Goal: Find specific page/section: Find specific page/section

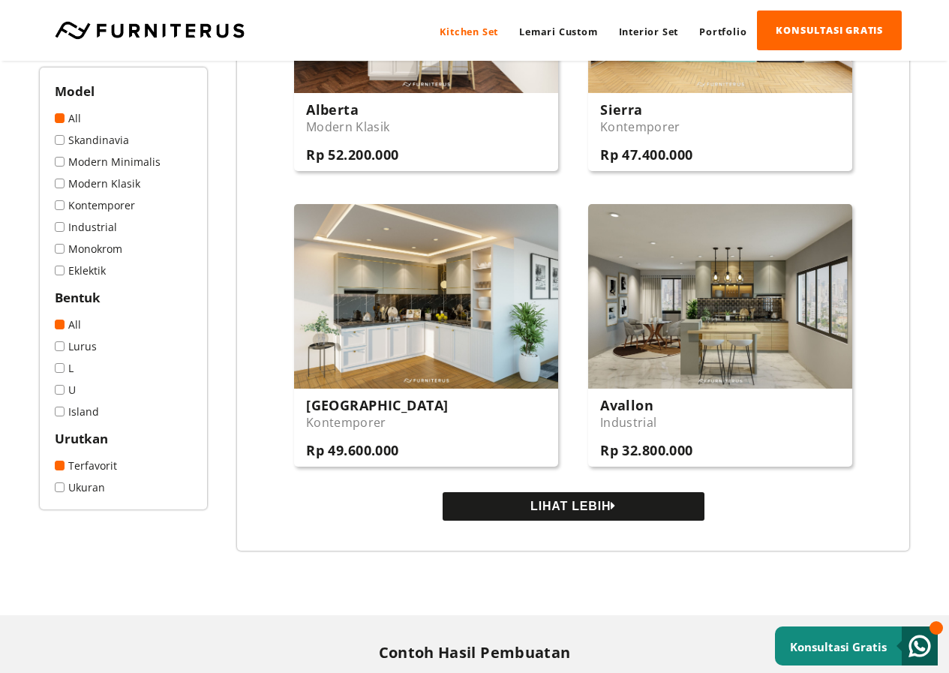
scroll to position [1426, 0]
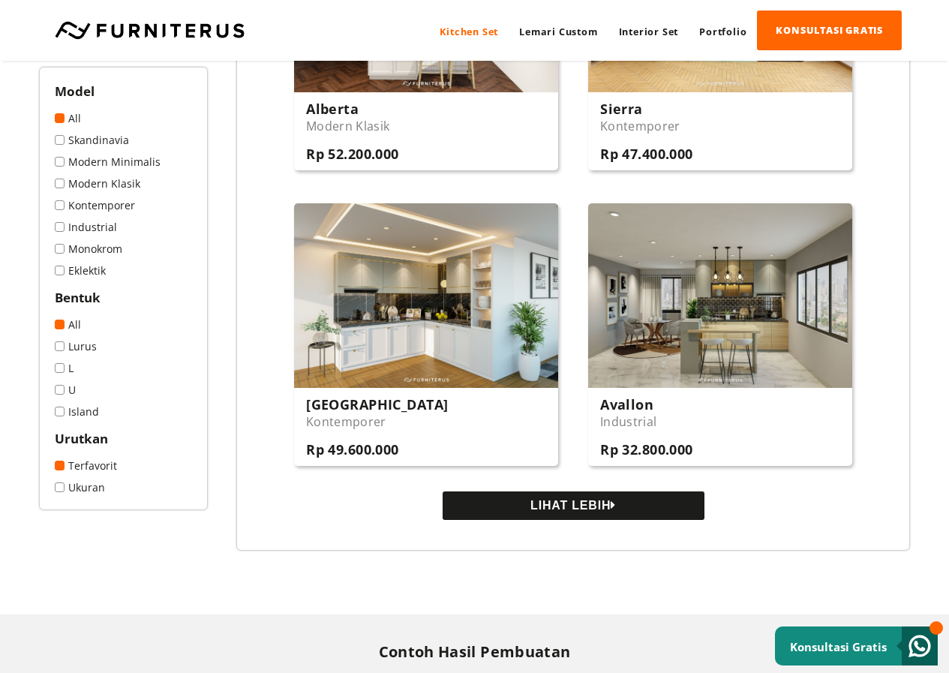
click at [607, 504] on button "LIHAT LEBIH" at bounding box center [574, 505] width 262 height 29
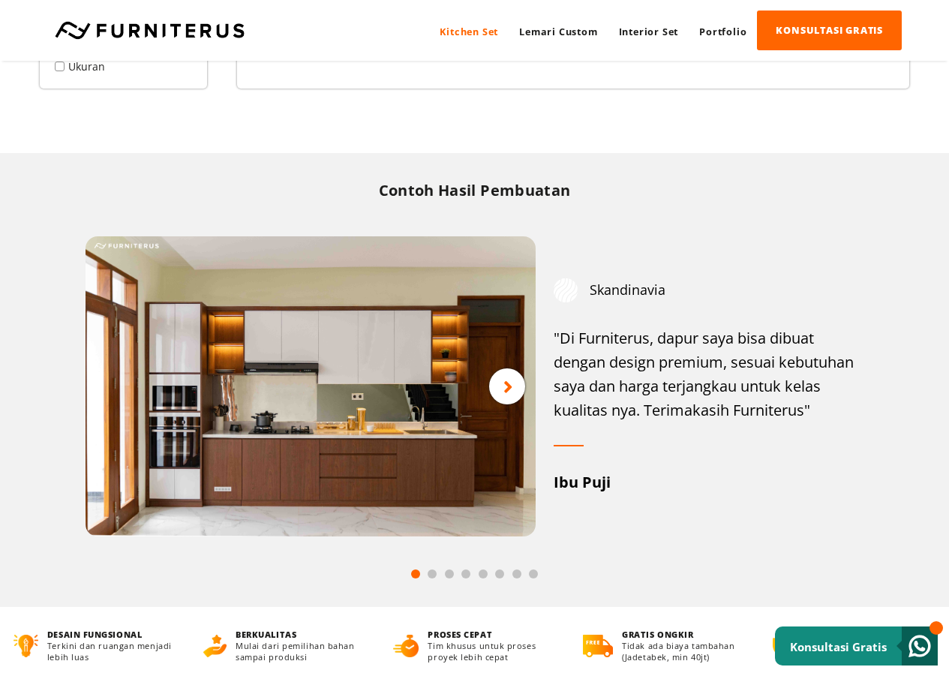
scroll to position [3451, 0]
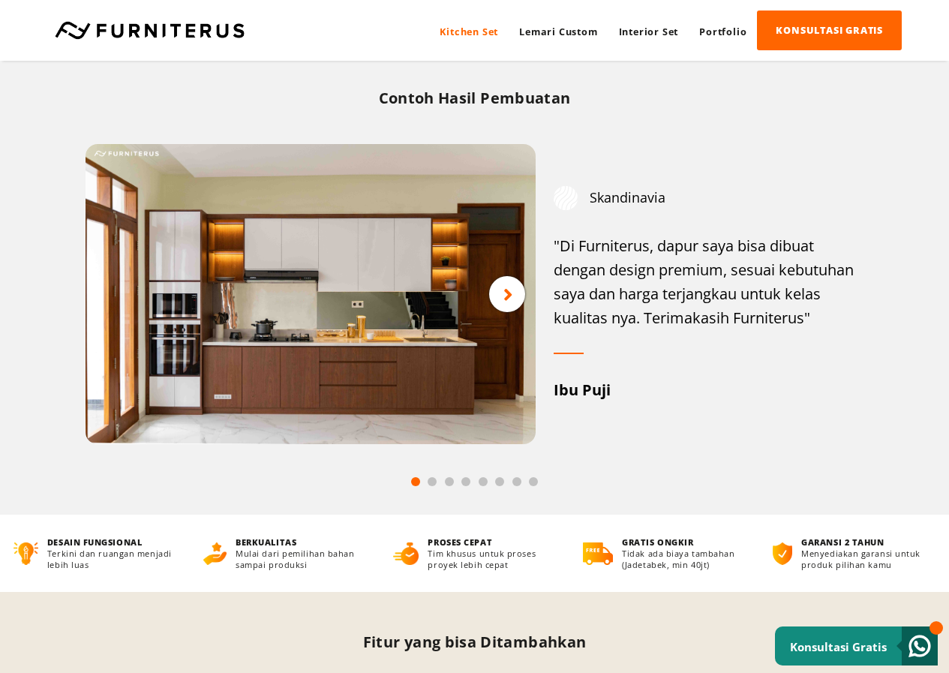
click at [512, 298] on icon at bounding box center [508, 294] width 10 height 19
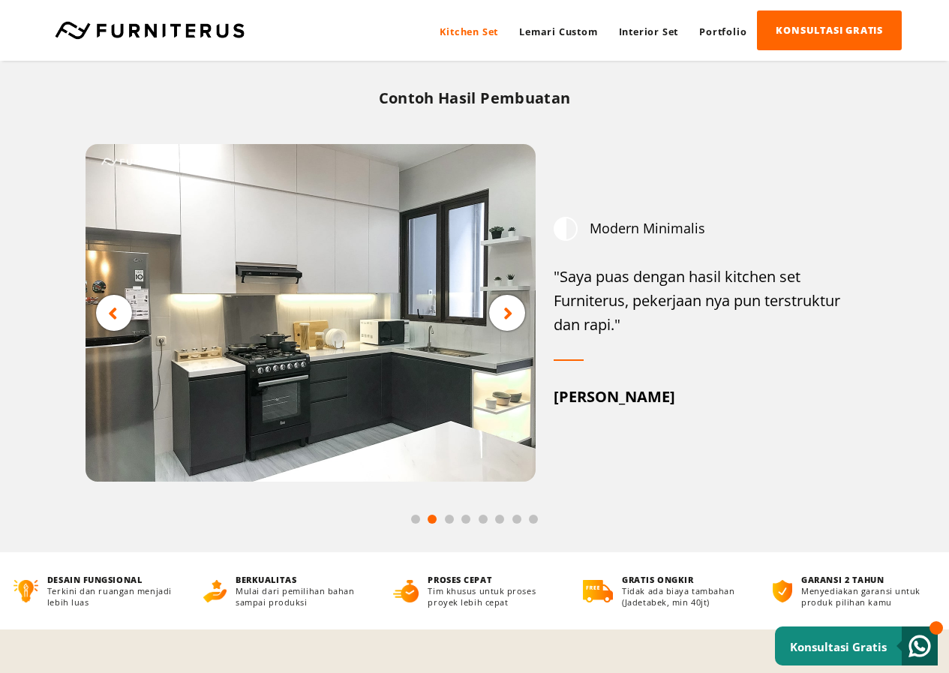
click at [512, 298] on img at bounding box center [311, 313] width 450 height 338
click at [512, 319] on icon at bounding box center [508, 313] width 10 height 19
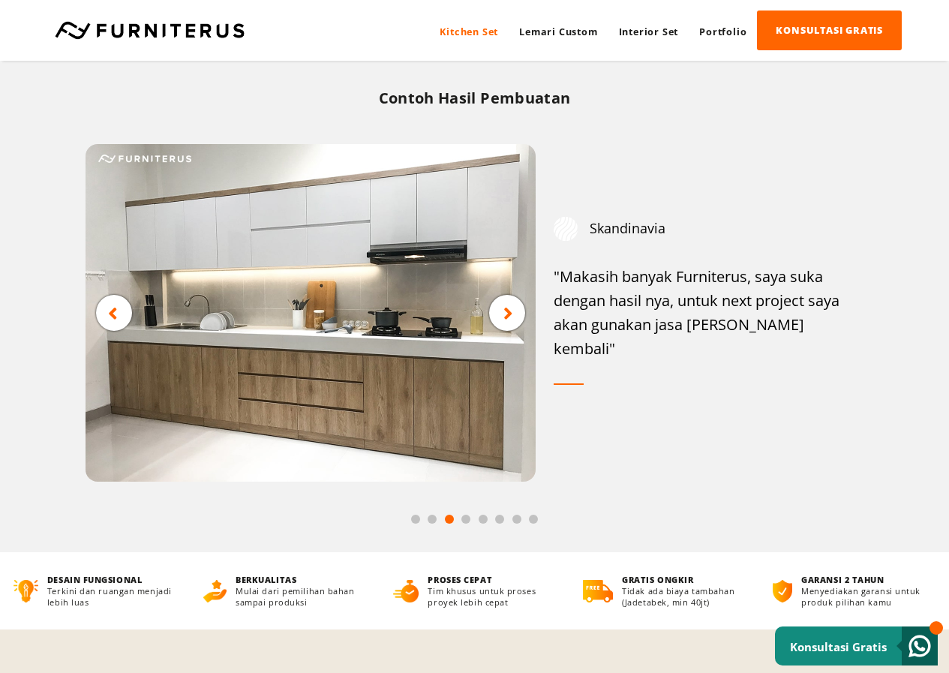
click at [511, 319] on icon at bounding box center [508, 313] width 10 height 19
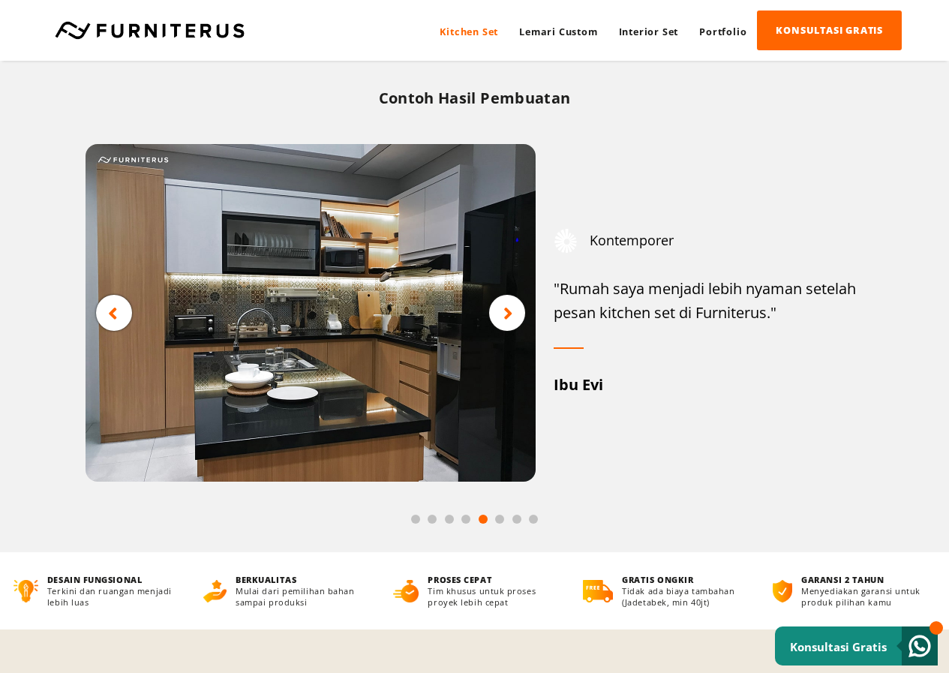
click at [511, 319] on icon at bounding box center [508, 313] width 10 height 19
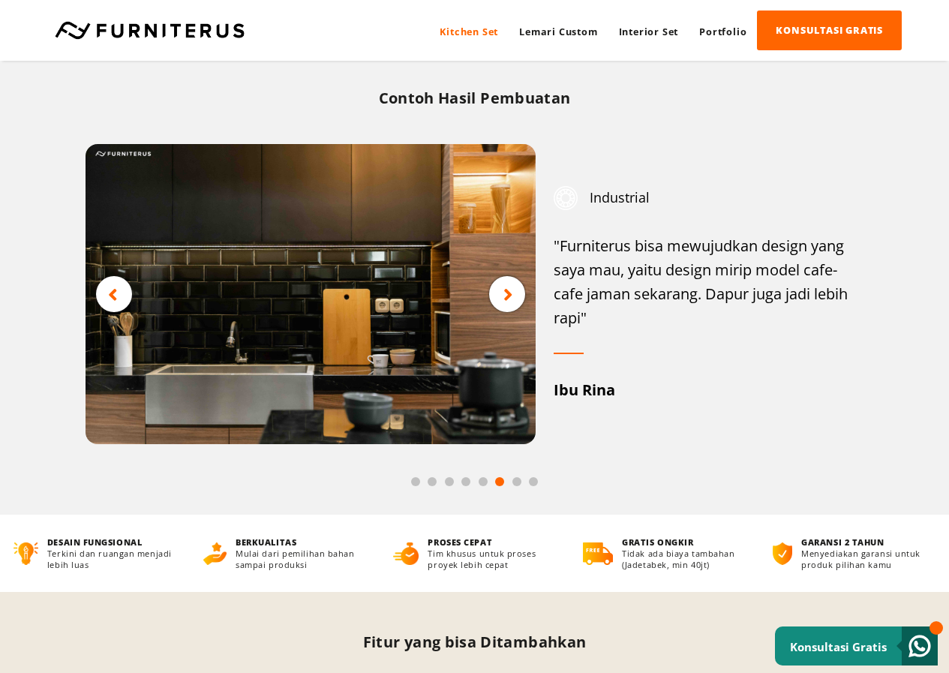
click at [511, 319] on img at bounding box center [311, 294] width 450 height 300
click at [503, 302] on icon at bounding box center [508, 294] width 10 height 19
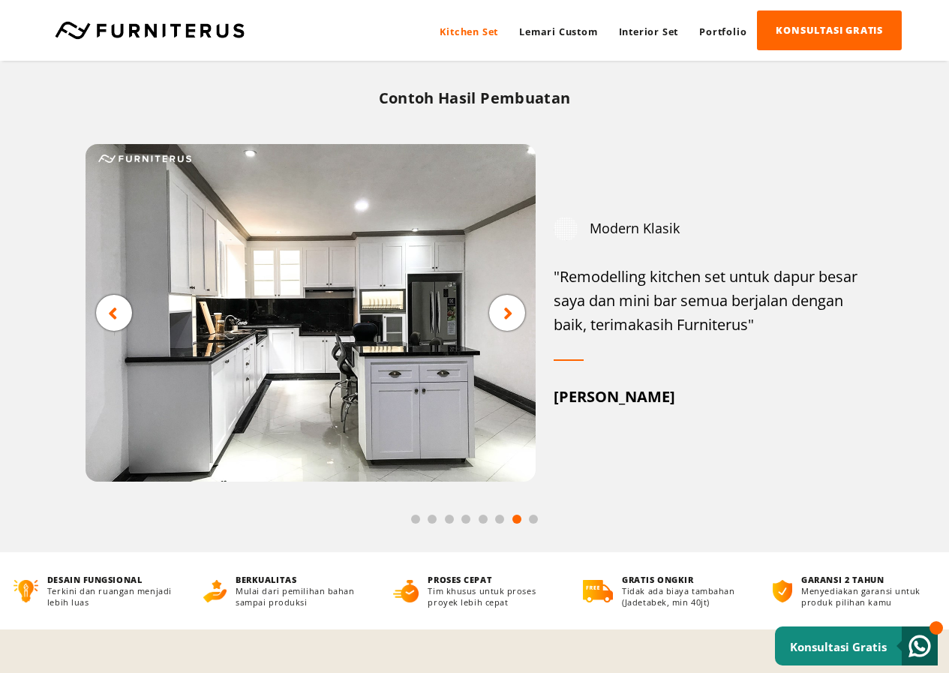
click at [503, 304] on icon at bounding box center [508, 313] width 10 height 19
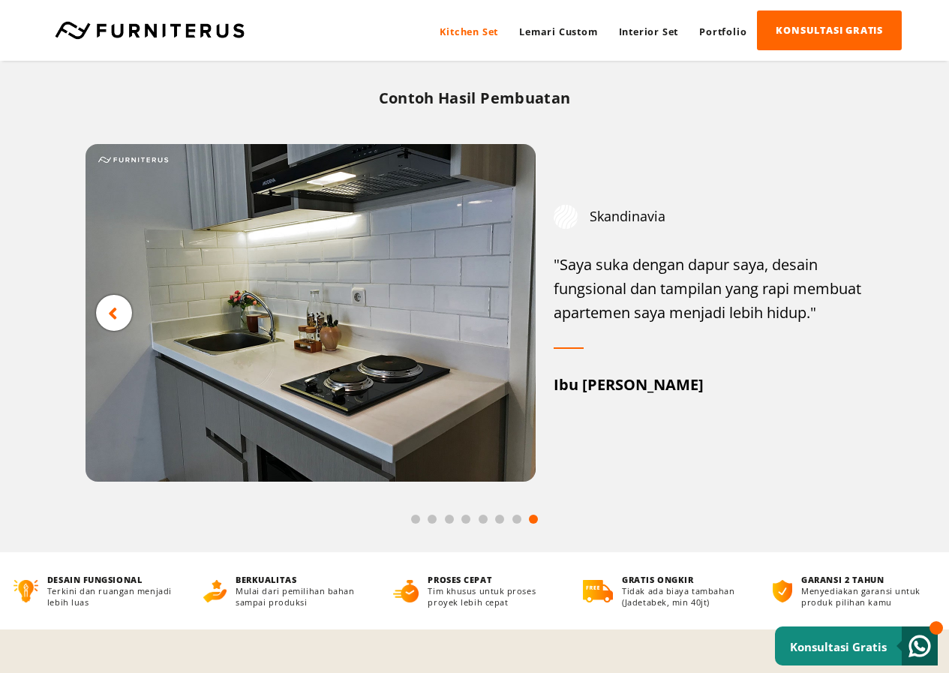
click at [503, 302] on img at bounding box center [311, 313] width 450 height 338
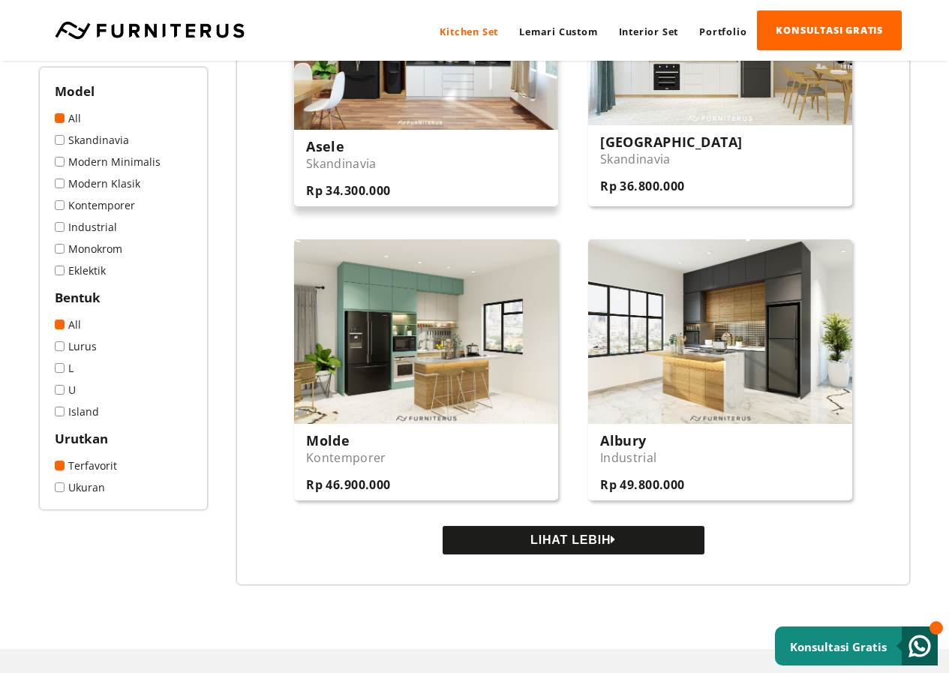
scroll to position [2701, 0]
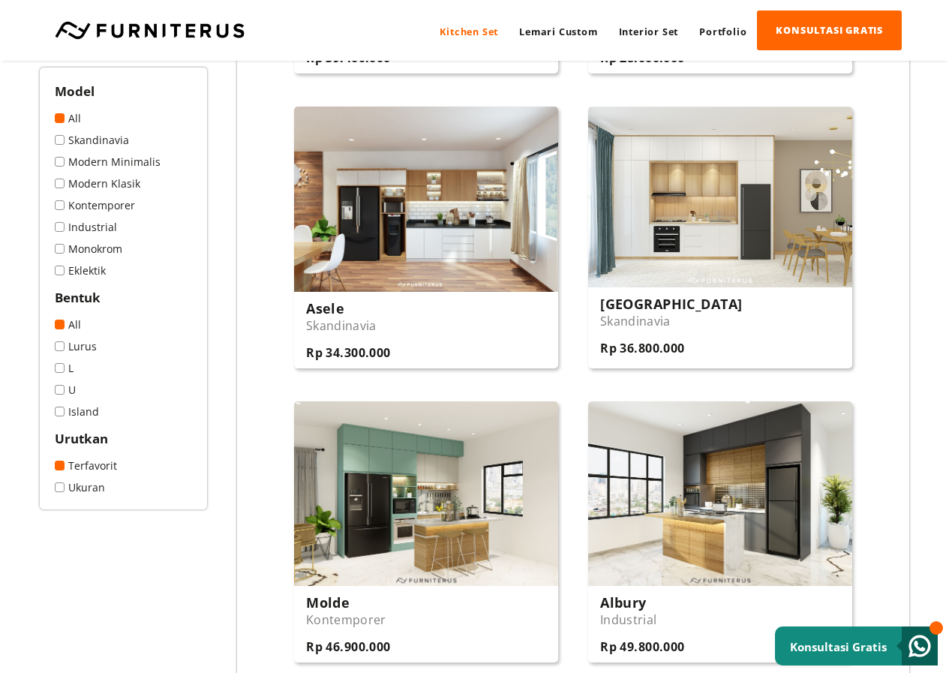
click at [58, 141] on span at bounding box center [60, 140] width 10 height 10
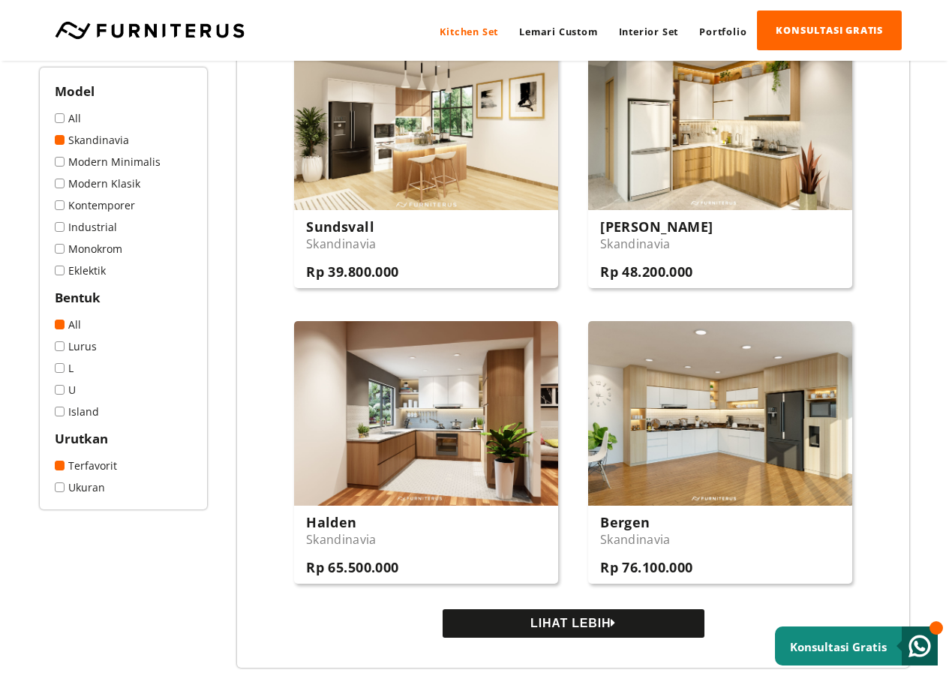
scroll to position [1426, 0]
